Goal: Transaction & Acquisition: Obtain resource

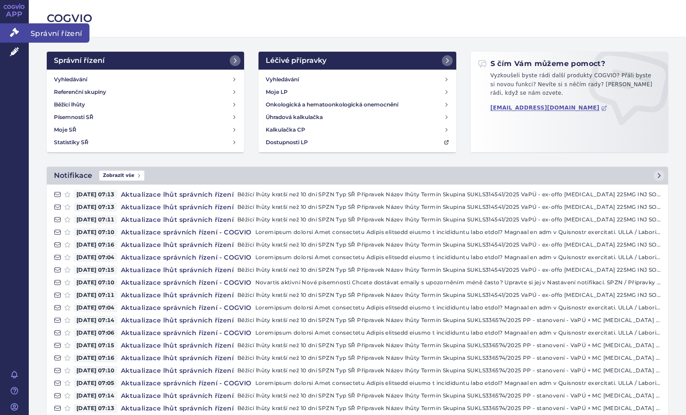
click at [12, 35] on icon at bounding box center [14, 32] width 9 height 9
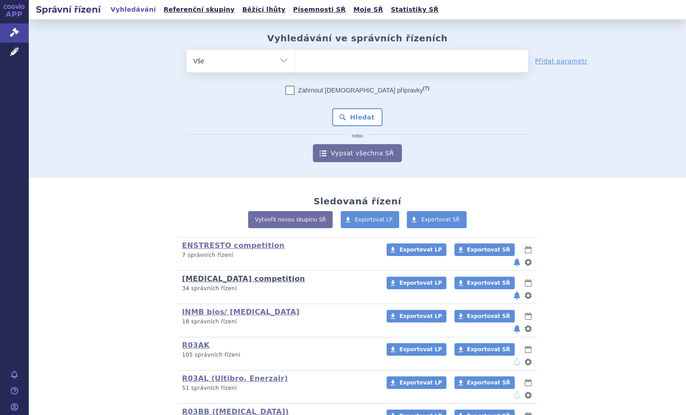
click at [214, 275] on link "[MEDICAL_DATA] competition" at bounding box center [243, 279] width 123 height 9
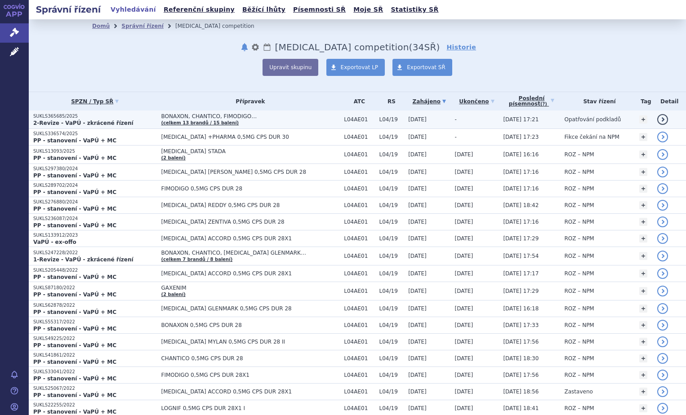
click at [184, 120] on link "(celkem 13 brandů / 15 balení)" at bounding box center [200, 122] width 78 height 5
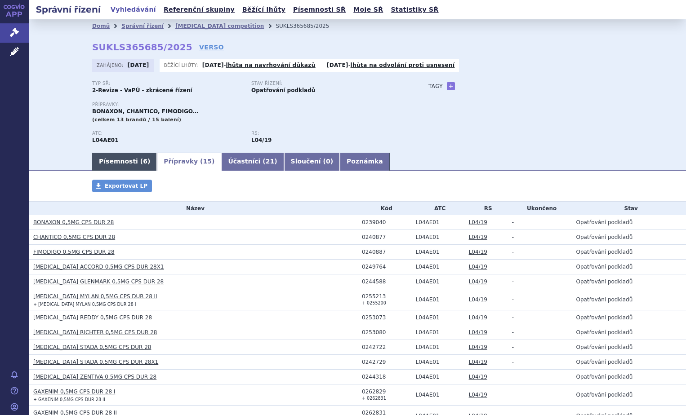
click at [122, 165] on link "Písemnosti ( 6 )" at bounding box center [124, 162] width 65 height 18
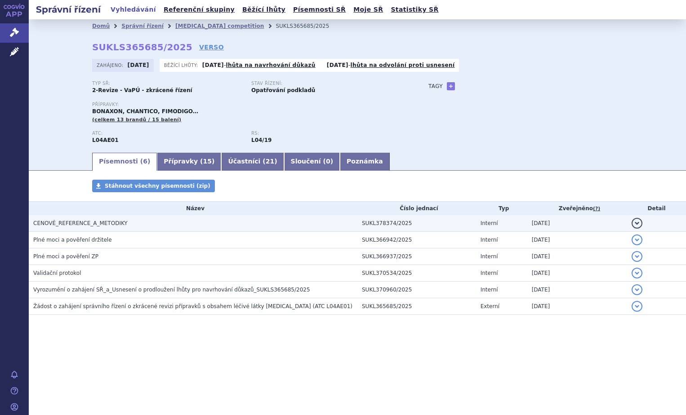
click at [93, 222] on span "CENOVÉ_REFERENCE_A_METODIKY" at bounding box center [80, 223] width 94 height 6
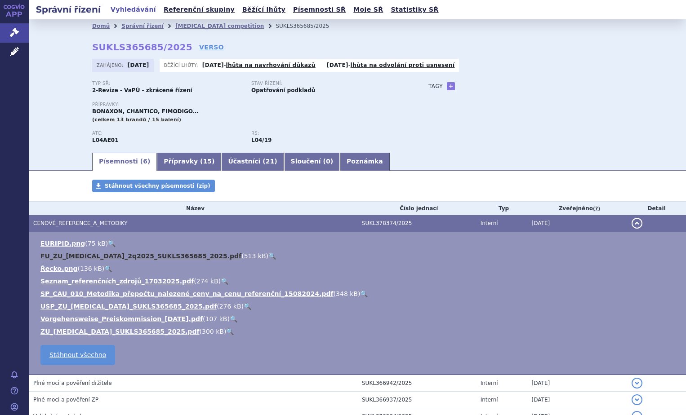
click at [88, 254] on link "FU_ZU_fingolimod_2q2025_SUKLS365685_2025.pdf" at bounding box center [140, 256] width 201 height 7
click at [101, 255] on link "FU_ZU_fingolimod_2q2025_SUKLS365685_2025.pdf" at bounding box center [140, 256] width 201 height 7
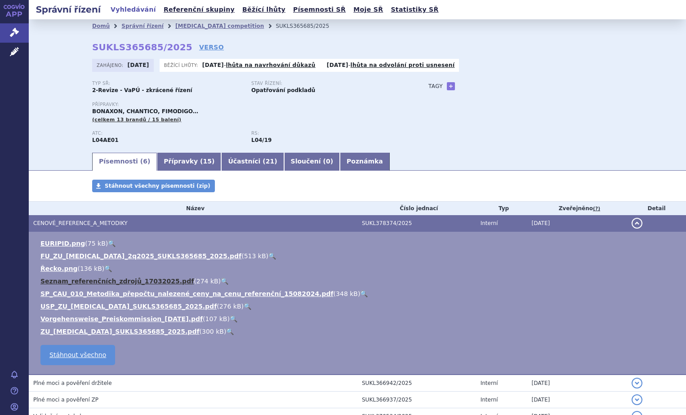
click at [113, 280] on link "Seznam_referenčních_zdrojů_17032025.pdf" at bounding box center [116, 281] width 153 height 7
click at [83, 280] on link "Seznam_referenčních_zdrojů_17032025.pdf" at bounding box center [116, 281] width 153 height 7
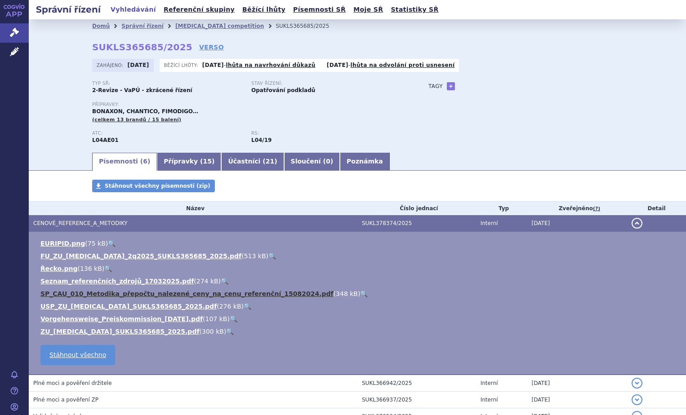
click at [99, 294] on link "SP_CAU_010_Metodika_přepočtu_nalezené_ceny_na_cenu_referenční_15082024.pdf" at bounding box center [186, 293] width 293 height 7
